Goal: Navigation & Orientation: Go to known website

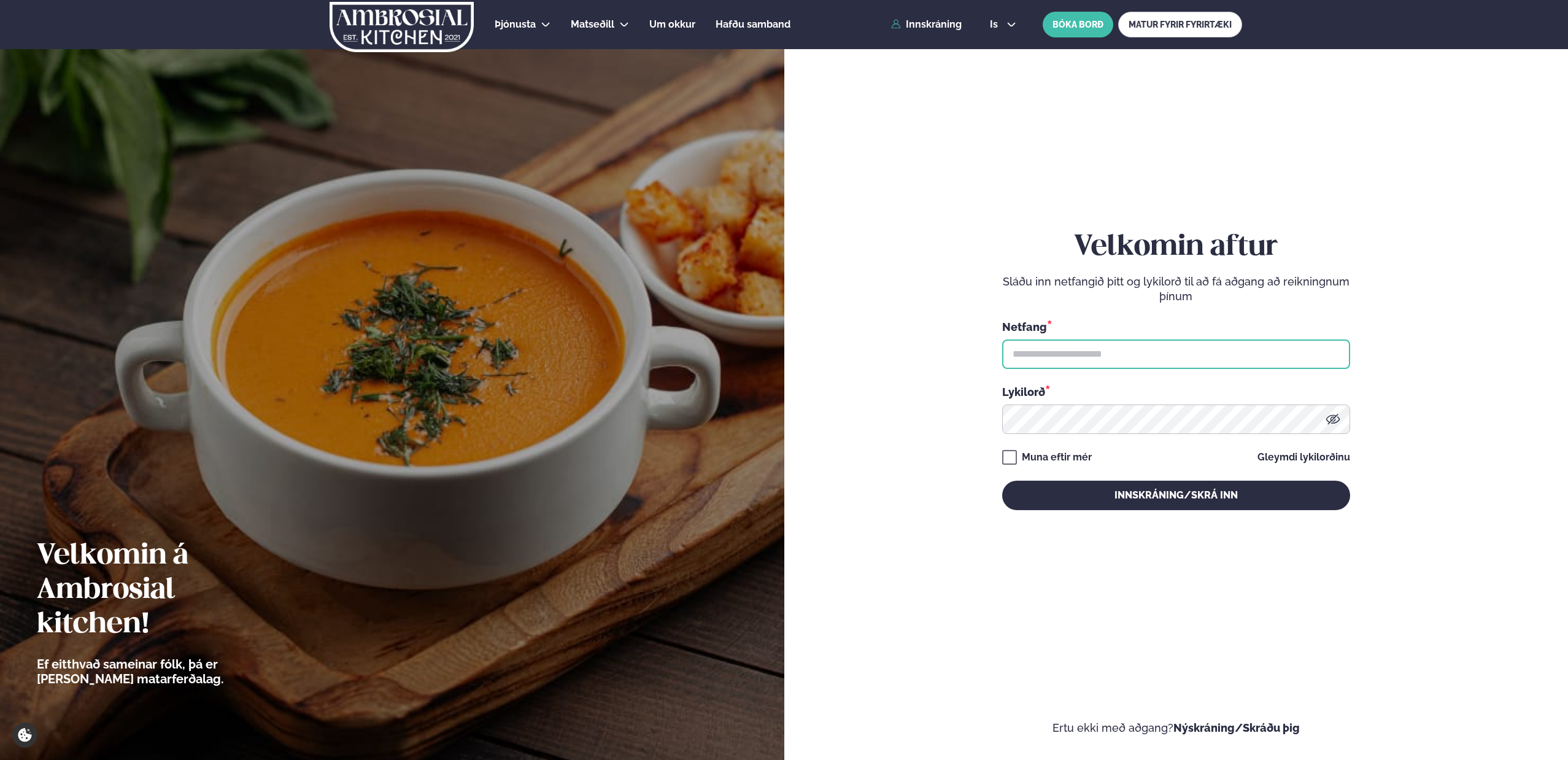
click at [1066, 361] on input "text" at bounding box center [1176, 354] width 348 height 30
click at [1010, 32] on div "is en is BÓKA BORÐ MATUR FYRIR FYRIRTÆKI" at bounding box center [1111, 24] width 262 height 26
click at [1006, 24] on icon at bounding box center [1011, 25] width 10 height 10
click at [1004, 36] on link "en" at bounding box center [1004, 46] width 46 height 25
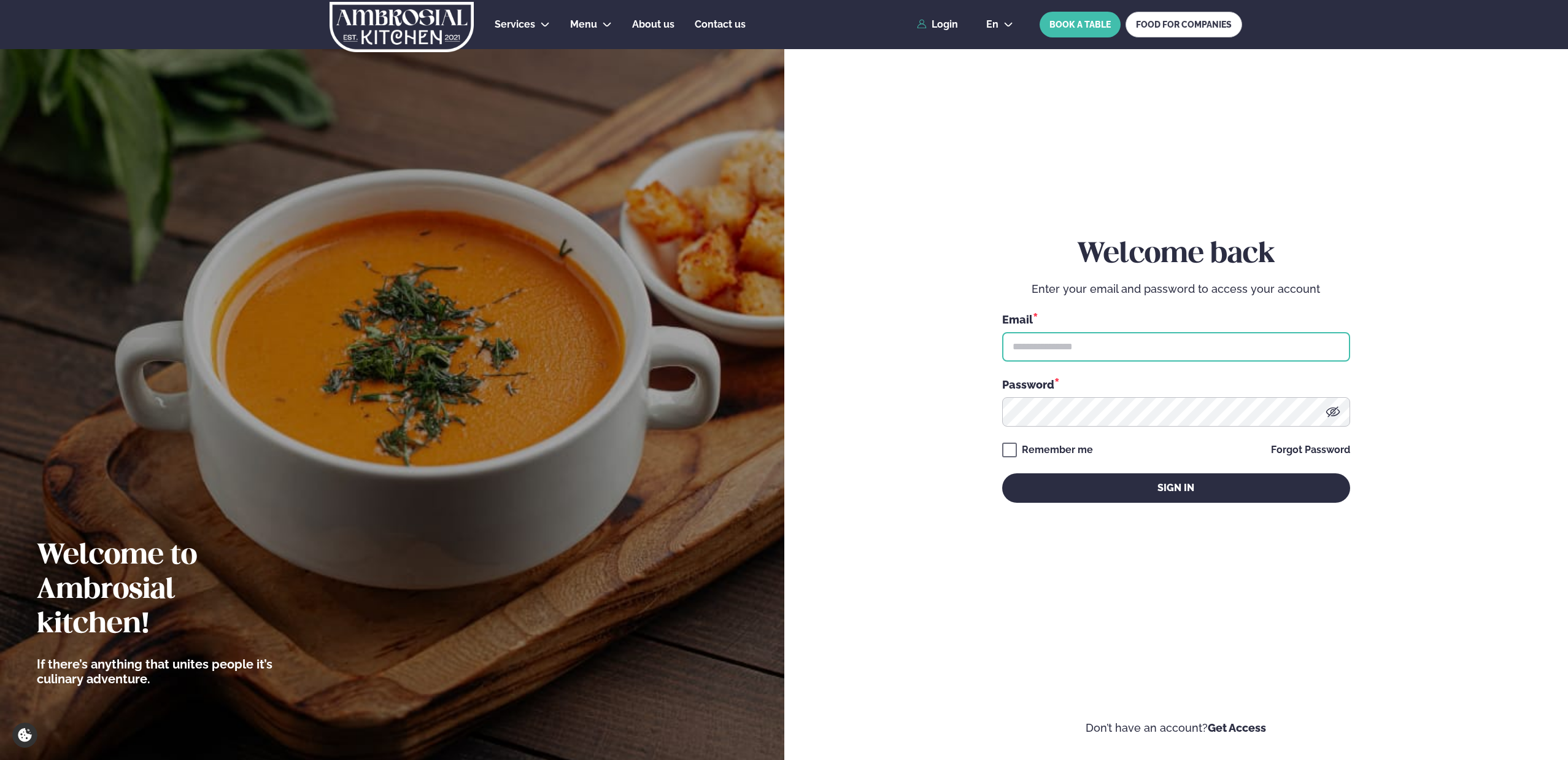
click at [1047, 341] on input "text" at bounding box center [1176, 347] width 348 height 30
